Goal: Task Accomplishment & Management: Manage account settings

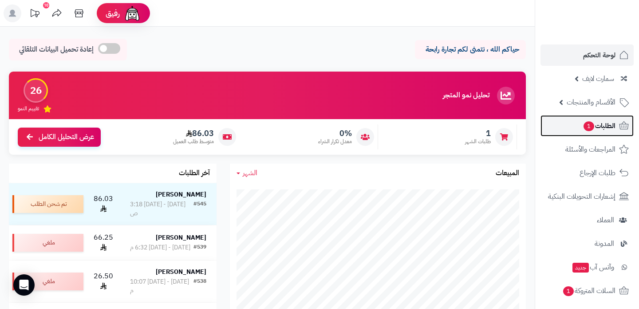
click at [580, 118] on link "الطلبات 1" at bounding box center [587, 125] width 93 height 21
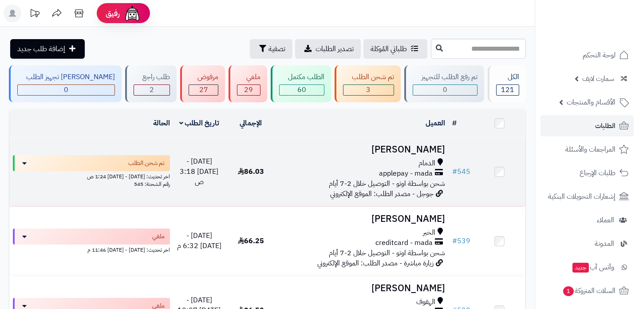
click at [422, 152] on h3 "[PERSON_NAME]" at bounding box center [362, 149] width 165 height 10
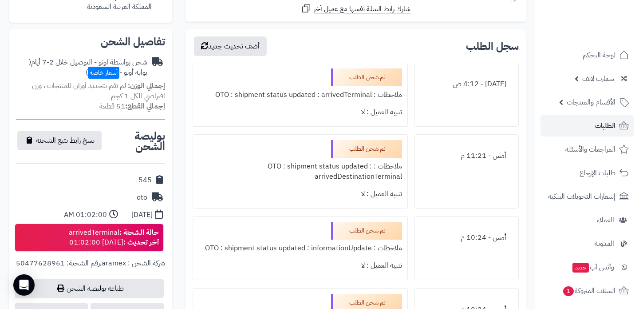
scroll to position [254, 0]
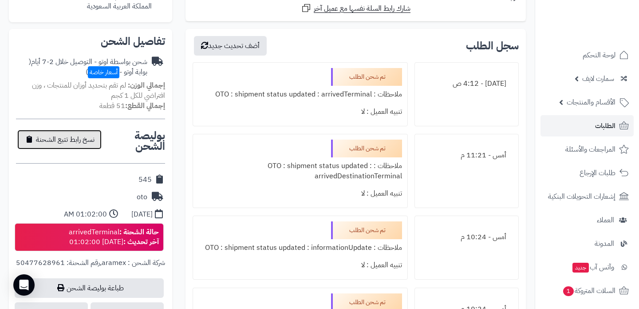
click at [77, 143] on span "نسخ رابط تتبع الشحنة" at bounding box center [65, 139] width 59 height 11
